Goal: Find specific page/section

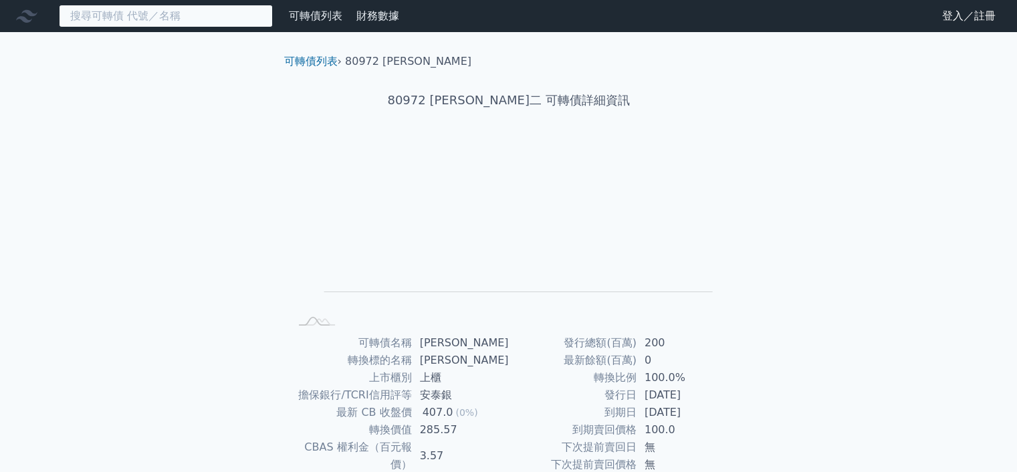
click at [160, 22] on input at bounding box center [166, 16] width 214 height 23
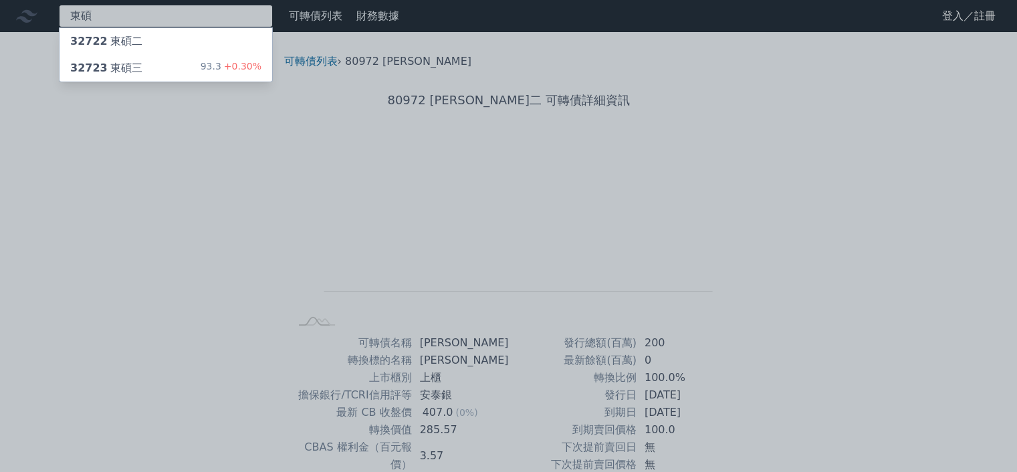
type input "東碩"
click at [147, 39] on div "32722 東碩二" at bounding box center [166, 41] width 213 height 27
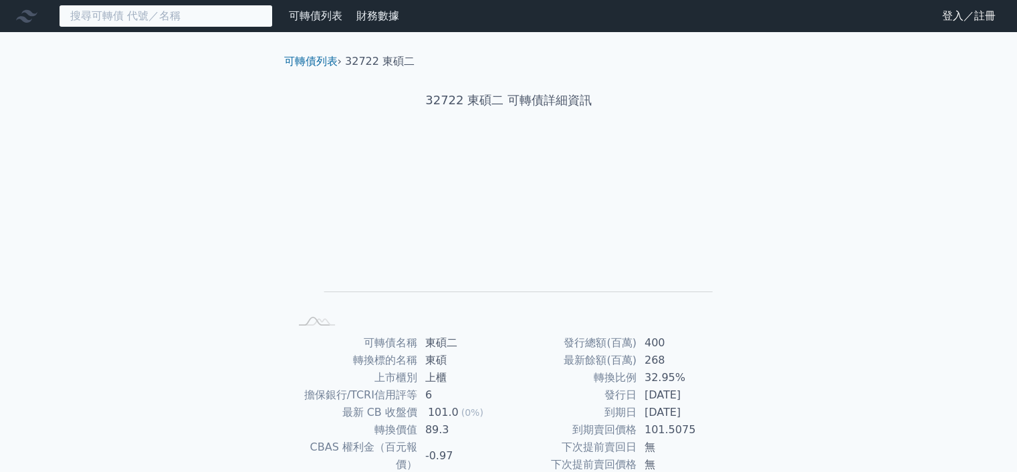
click at [175, 18] on input at bounding box center [166, 16] width 214 height 23
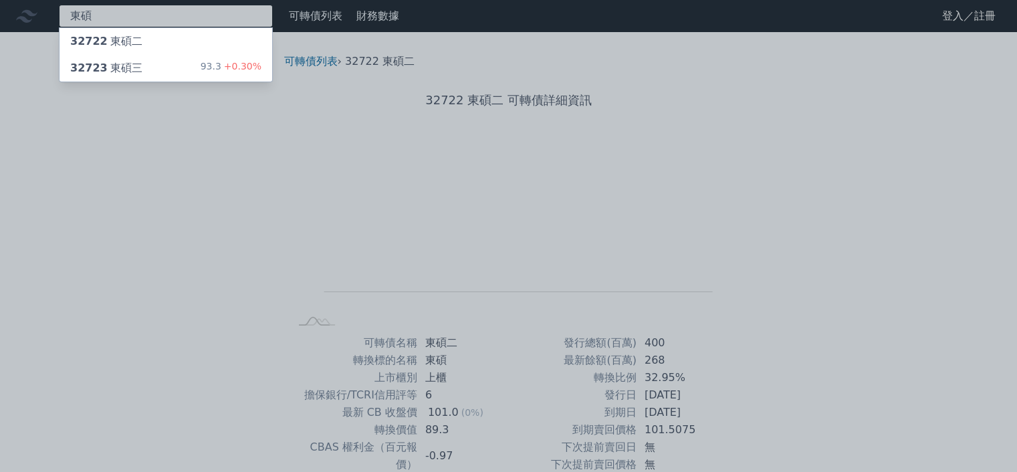
type input "東碩"
click at [191, 56] on div "32723 東碩三 93.3 +0.30%" at bounding box center [166, 68] width 213 height 27
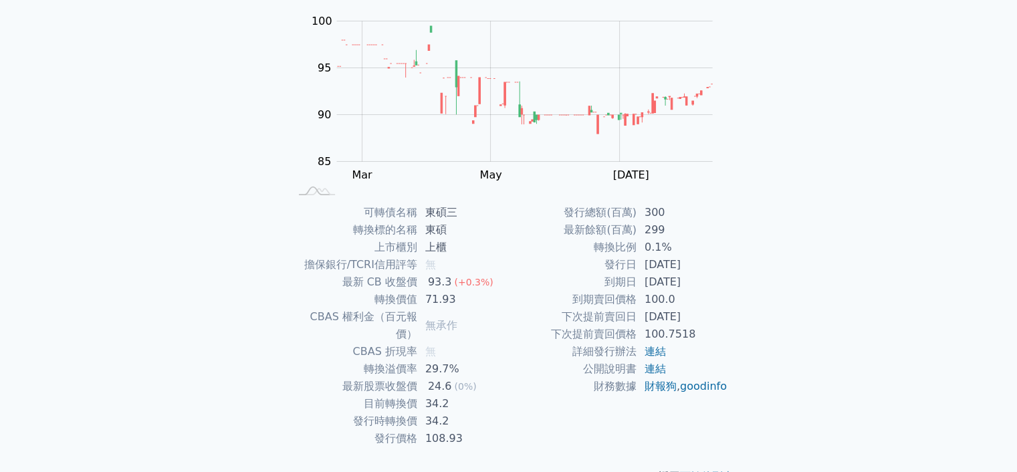
scroll to position [147, 0]
